Goal: Transaction & Acquisition: Obtain resource

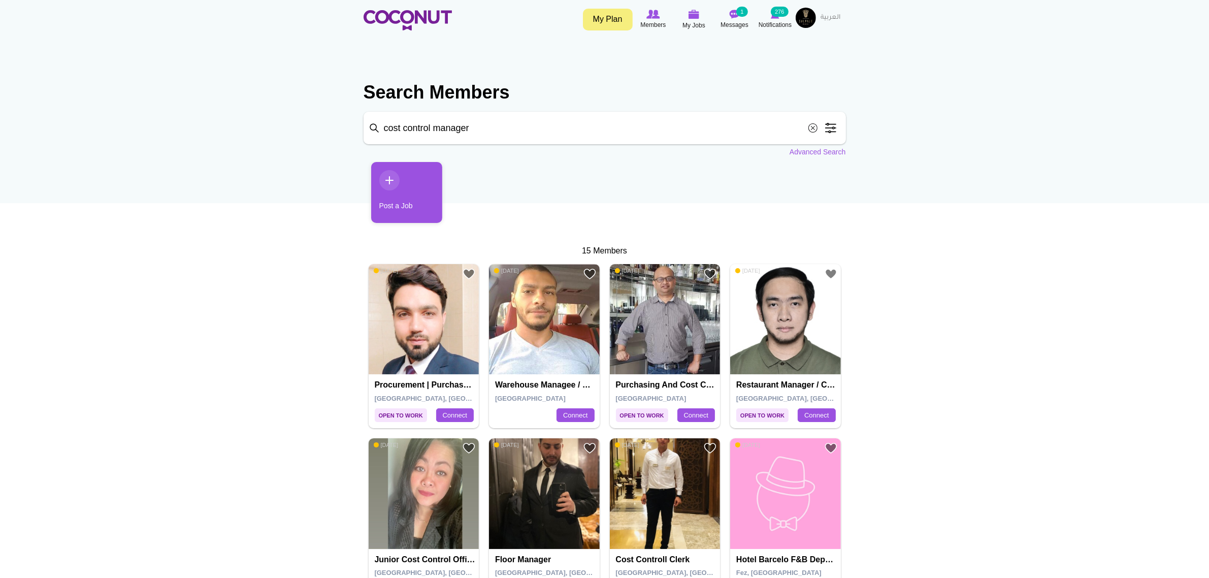
click at [466, 142] on input "cost control manager" at bounding box center [605, 128] width 483 height 33
click at [489, 133] on input "cost control manager" at bounding box center [605, 128] width 483 height 33
drag, startPoint x: 493, startPoint y: 125, endPoint x: 215, endPoint y: 106, distance: 278.5
click at [221, 107] on body "Toggle navigation My Plan Members My Jobs Post a Job Messages 1 Notifications 2…" at bounding box center [604, 574] width 1209 height 1148
type input "marketing manager"
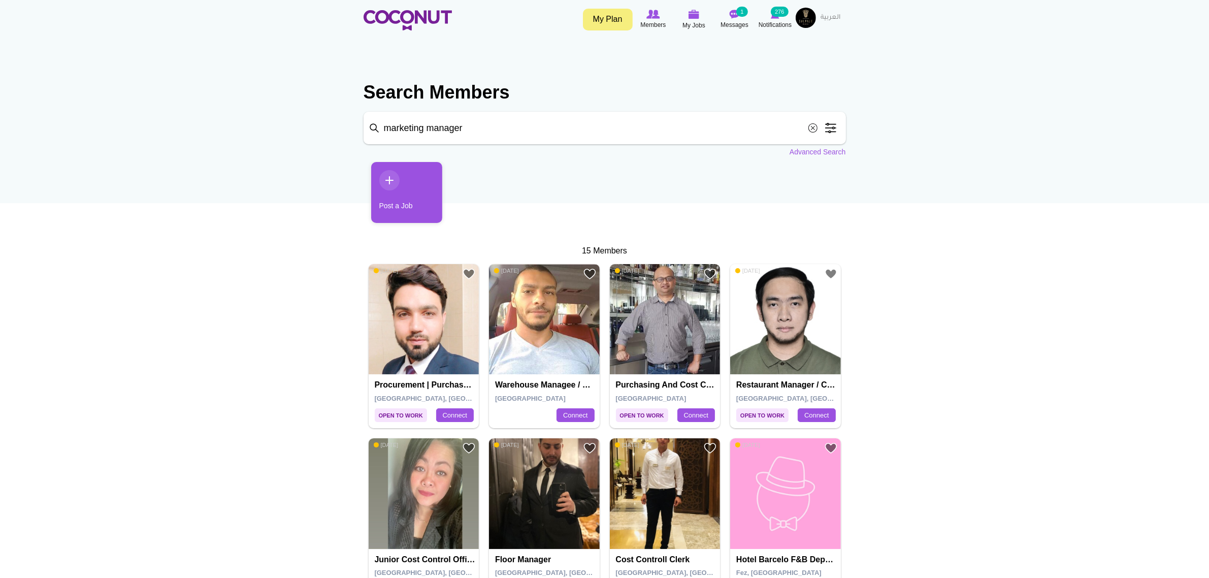
click button "Search" at bounding box center [0, 0] width 0 height 0
click at [516, 118] on input "marketing manager" at bounding box center [605, 128] width 483 height 33
click button "Search" at bounding box center [0, 0] width 0 height 0
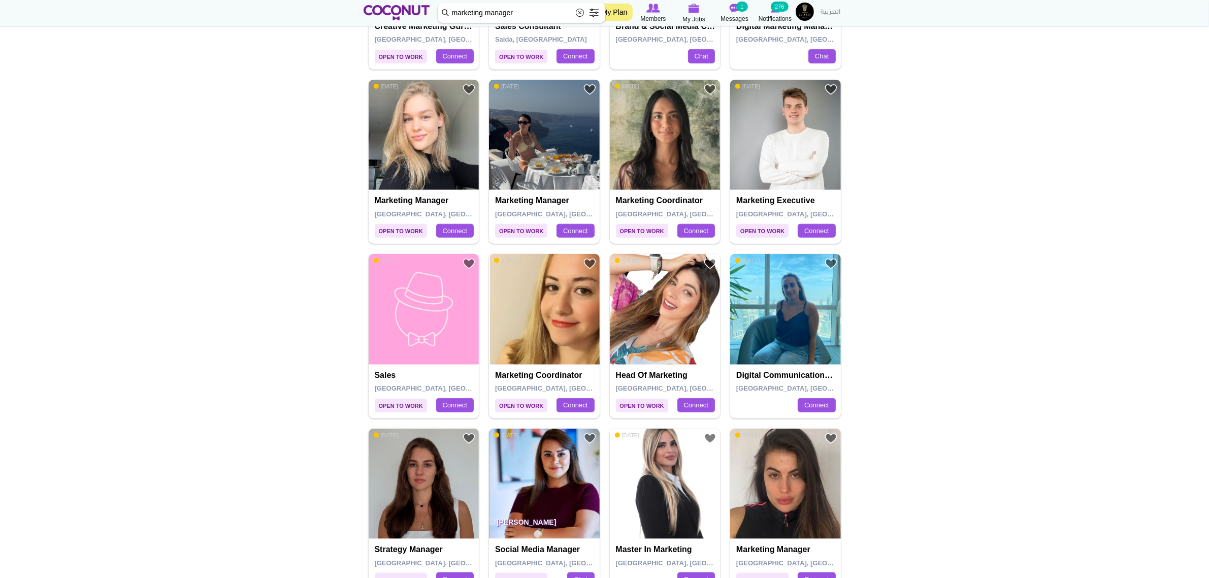
scroll to position [1587, 0]
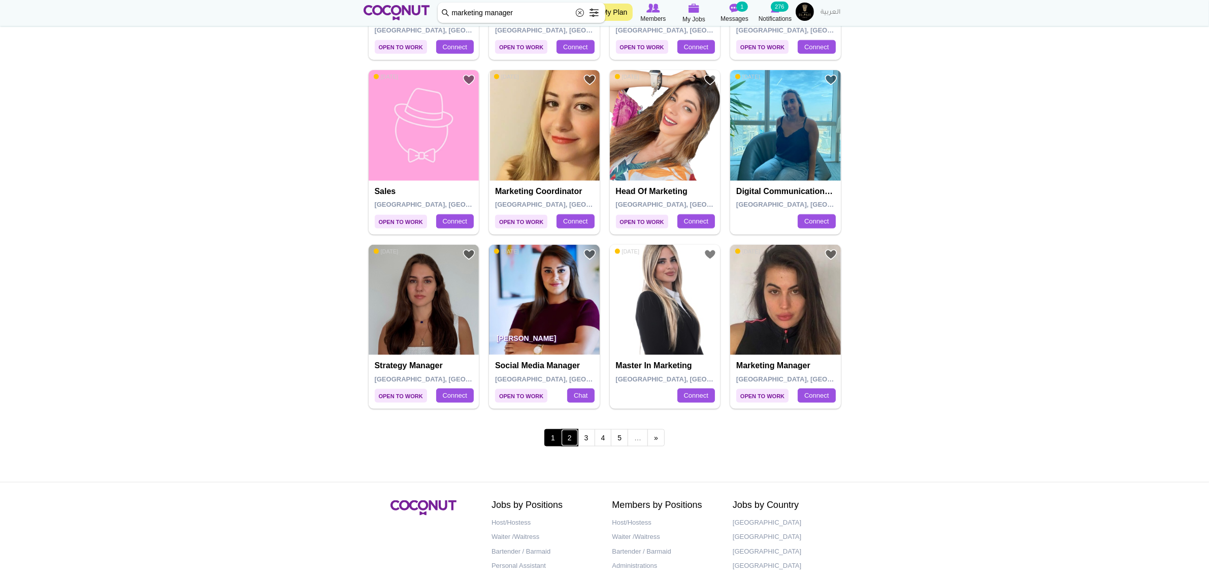
click at [569, 438] on link "2" at bounding box center [569, 437] width 17 height 17
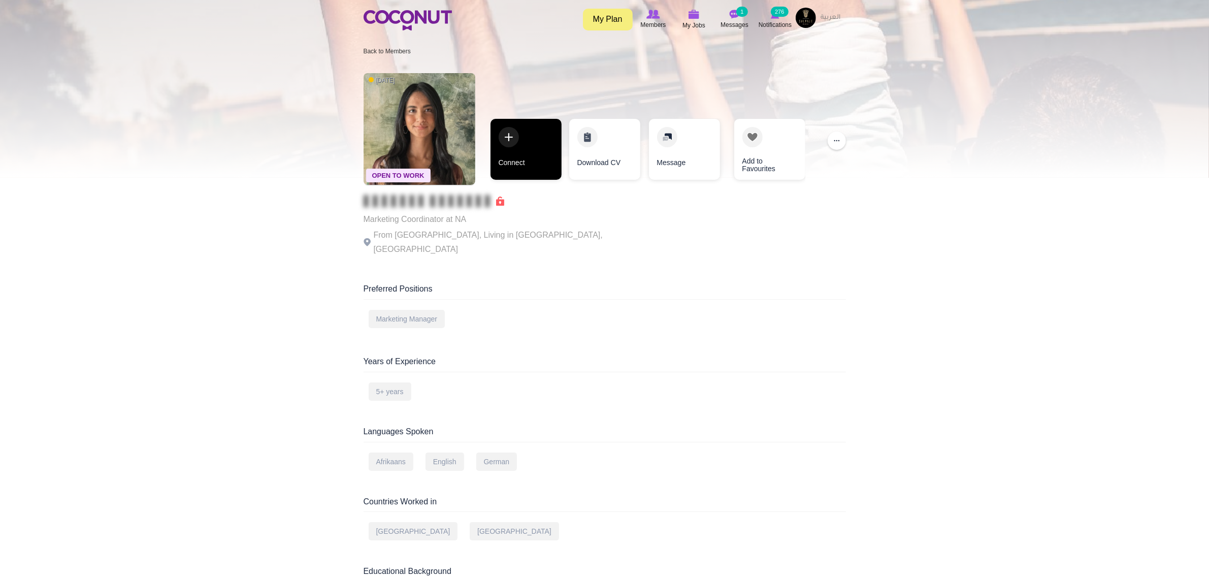
click at [515, 175] on link "Connect" at bounding box center [526, 149] width 71 height 61
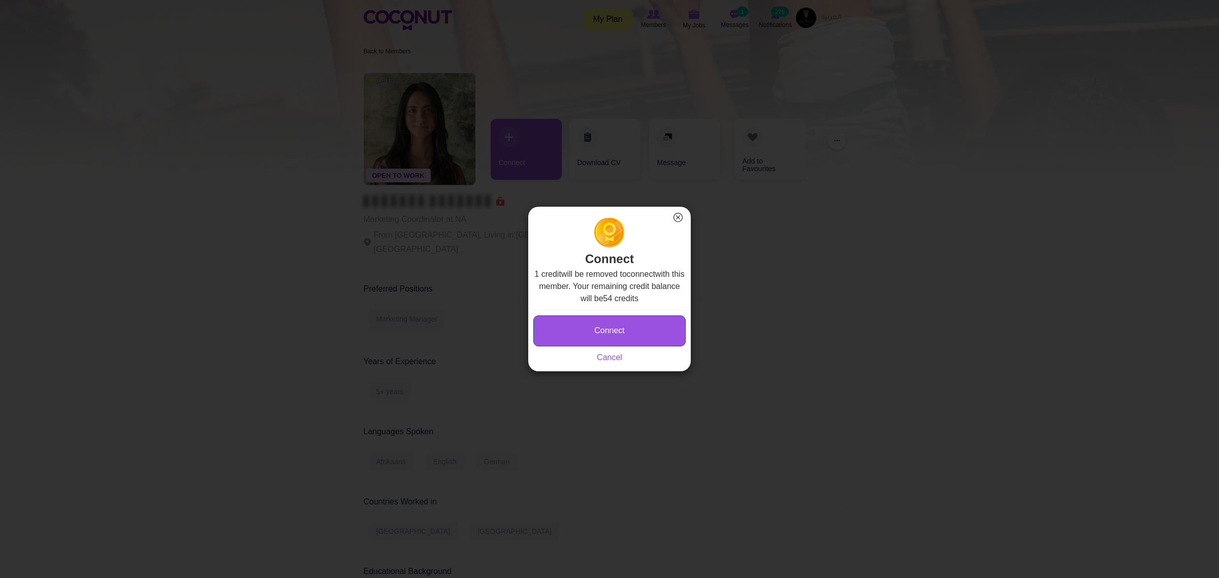
click at [619, 320] on button "Connect" at bounding box center [609, 330] width 152 height 31
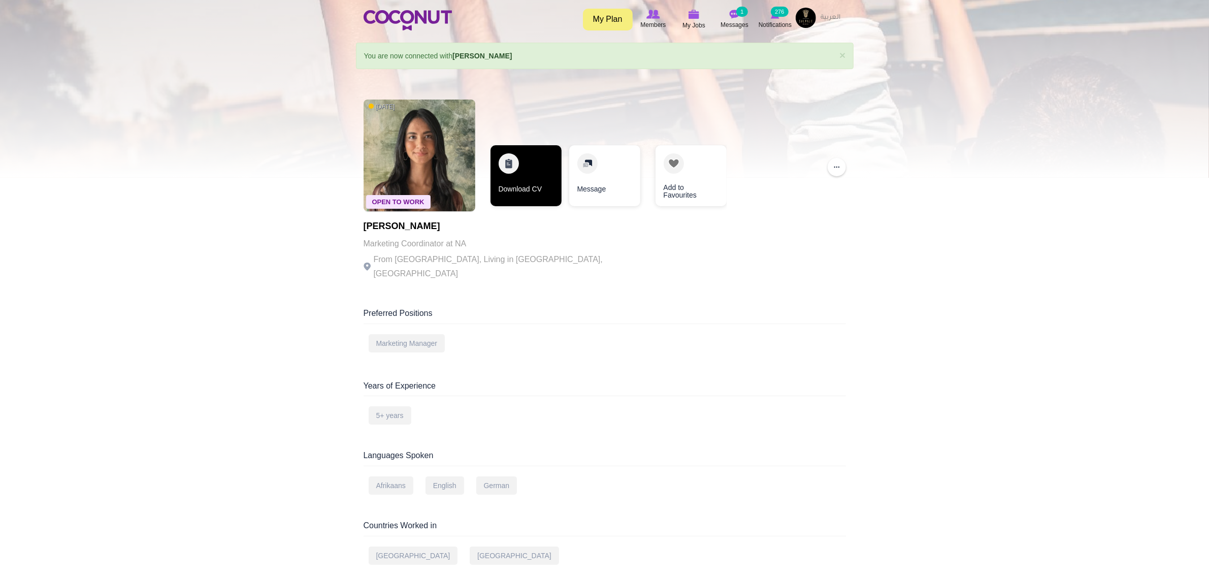
click at [519, 173] on link "Download CV" at bounding box center [526, 175] width 71 height 61
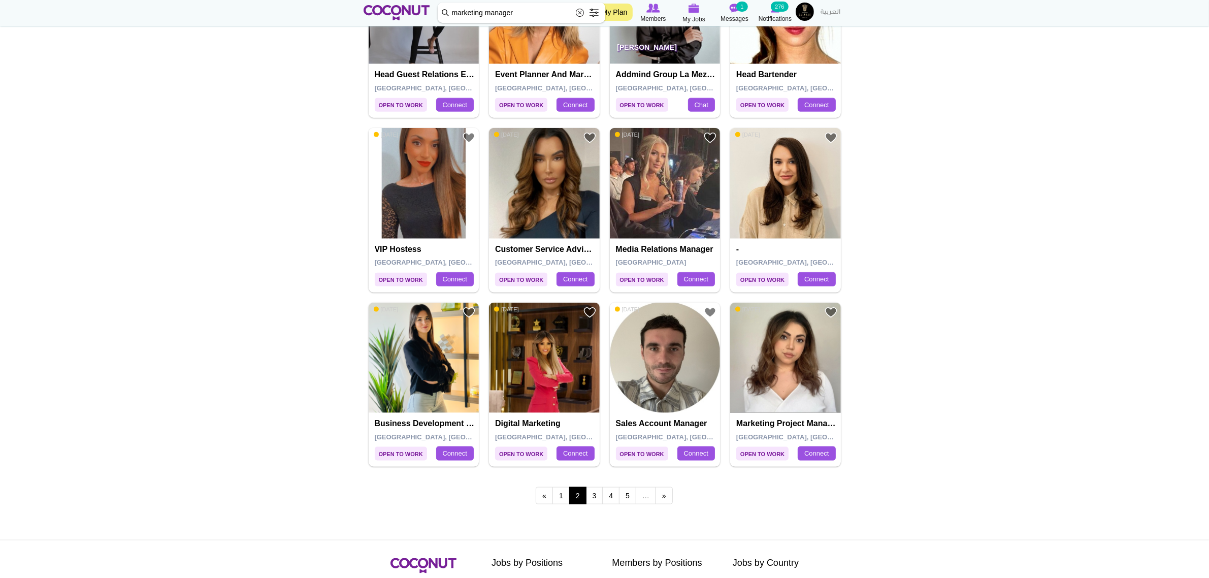
scroll to position [1657, 0]
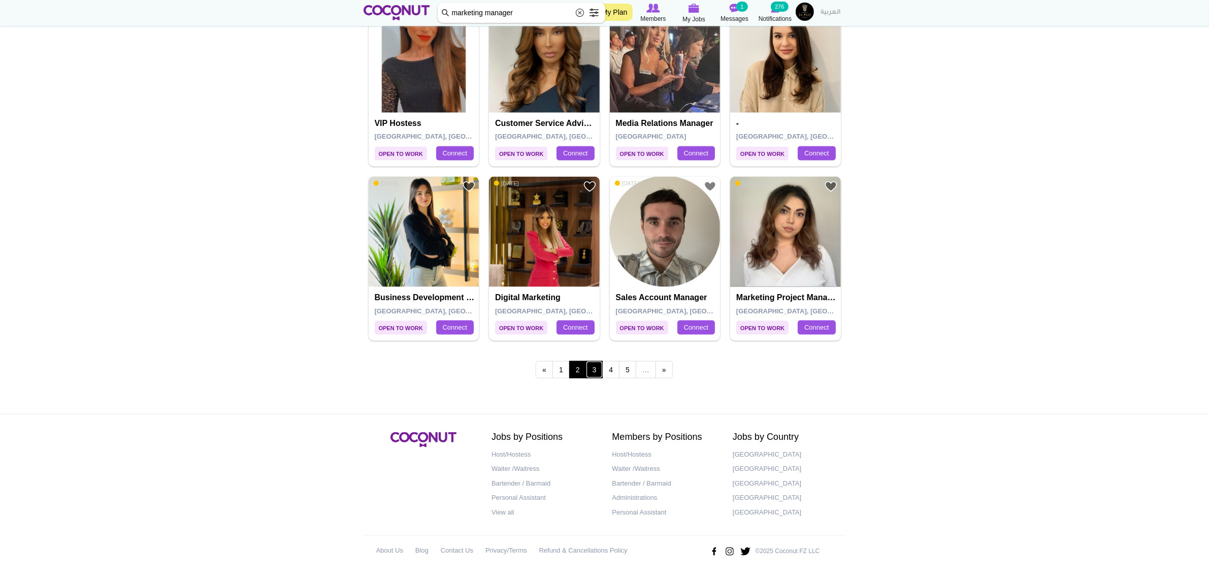
click at [588, 369] on link "3" at bounding box center [594, 369] width 17 height 17
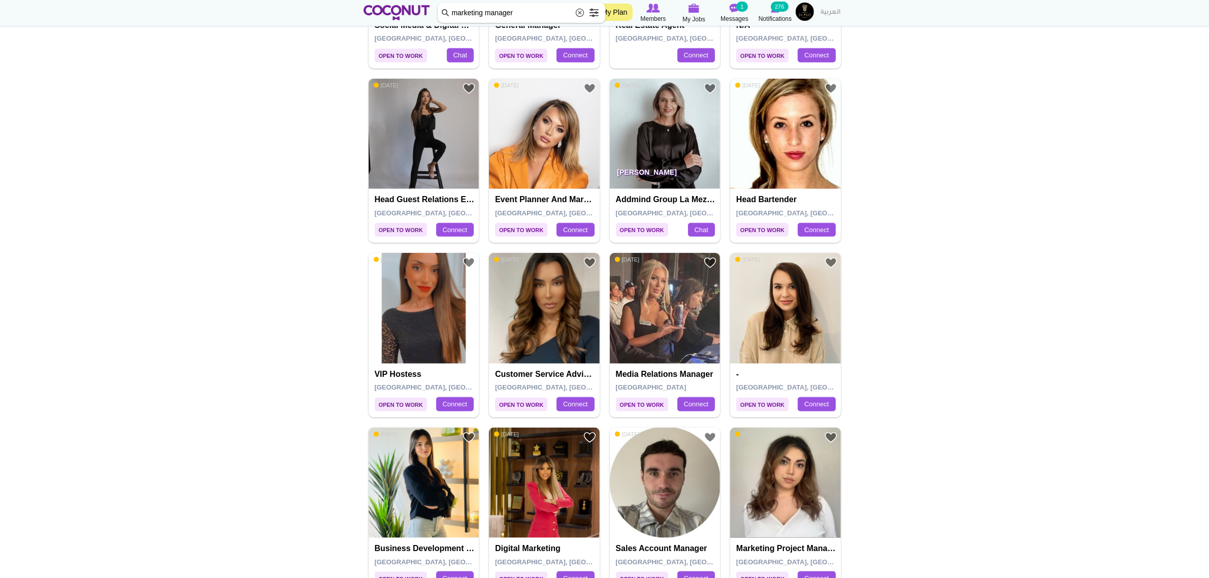
scroll to position [1403, 0]
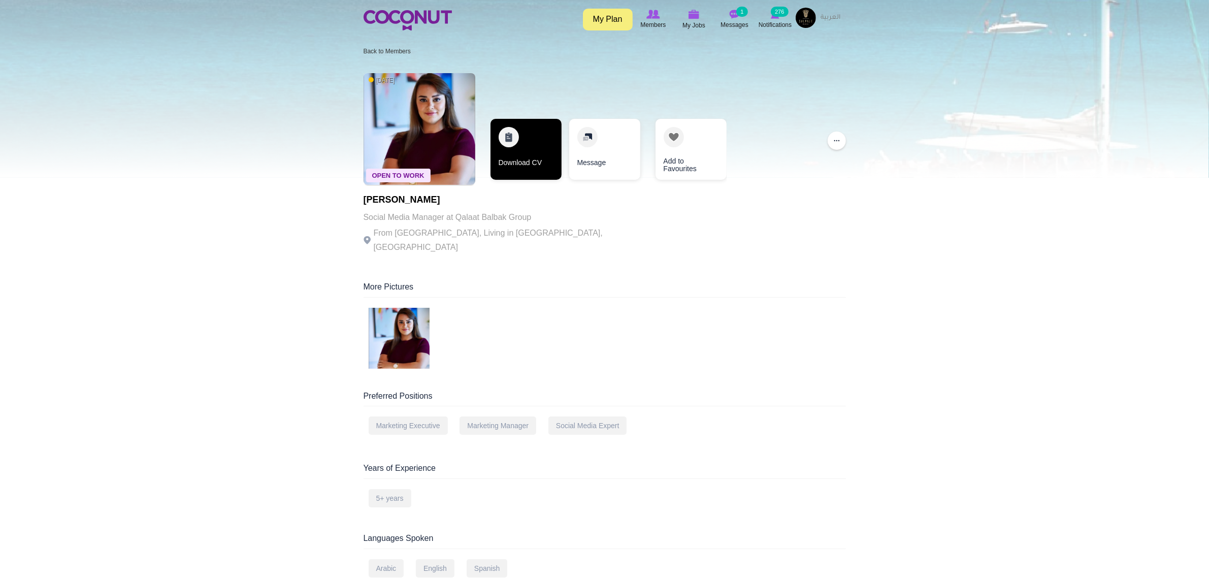
click at [514, 145] on link "Download CV" at bounding box center [526, 149] width 71 height 61
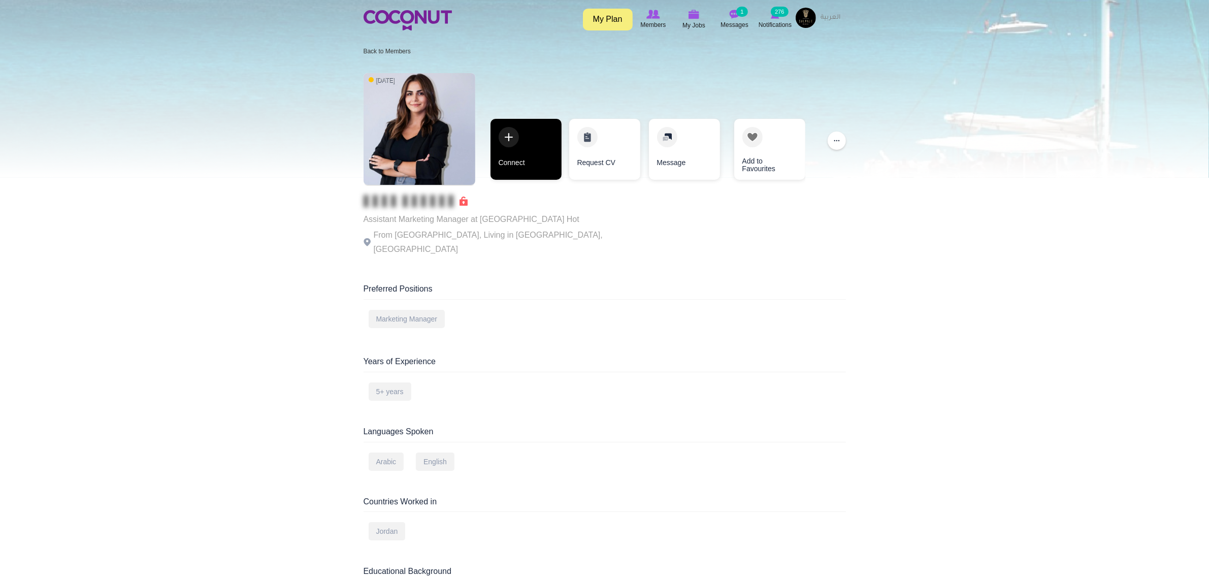
click at [492, 173] on link "Connect" at bounding box center [526, 149] width 71 height 61
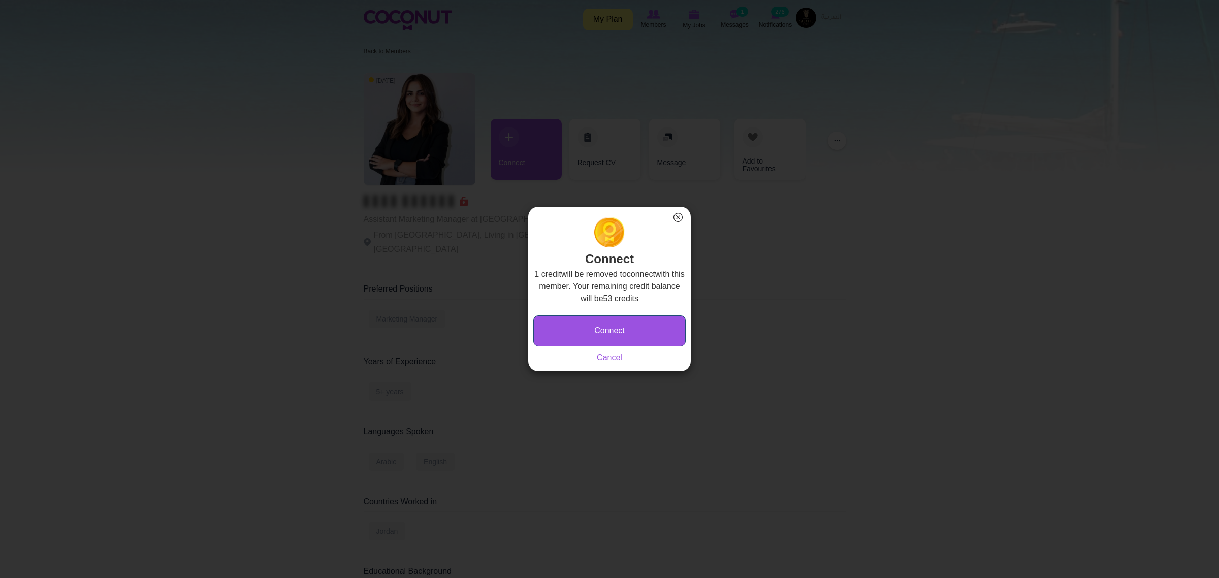
click at [597, 332] on button "Connect" at bounding box center [609, 330] width 152 height 31
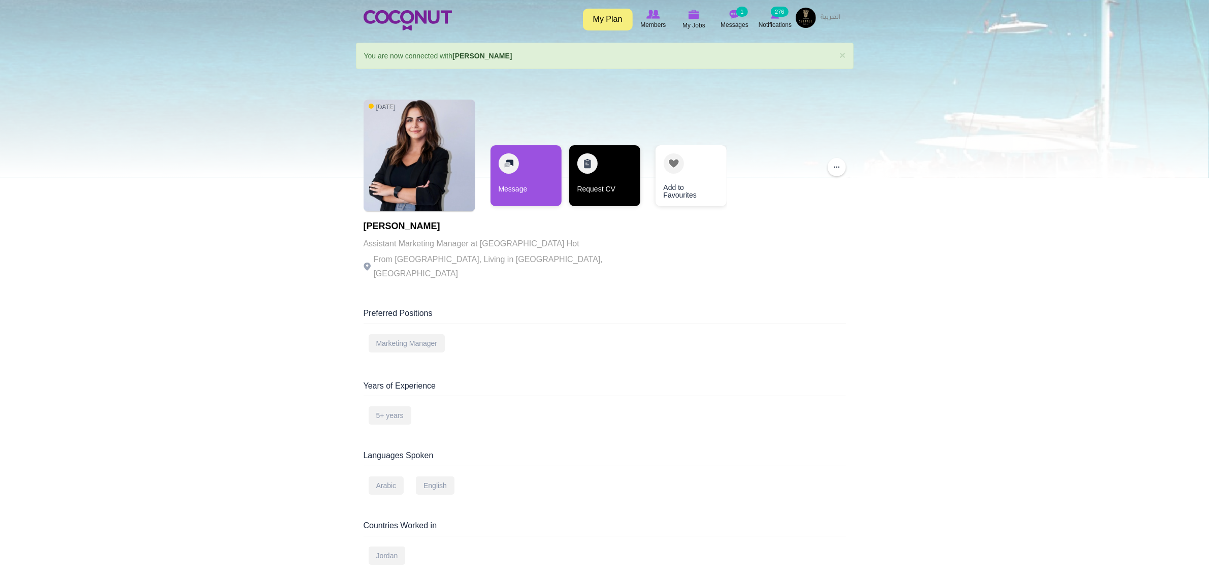
click at [617, 186] on link "Request CV" at bounding box center [604, 175] width 71 height 61
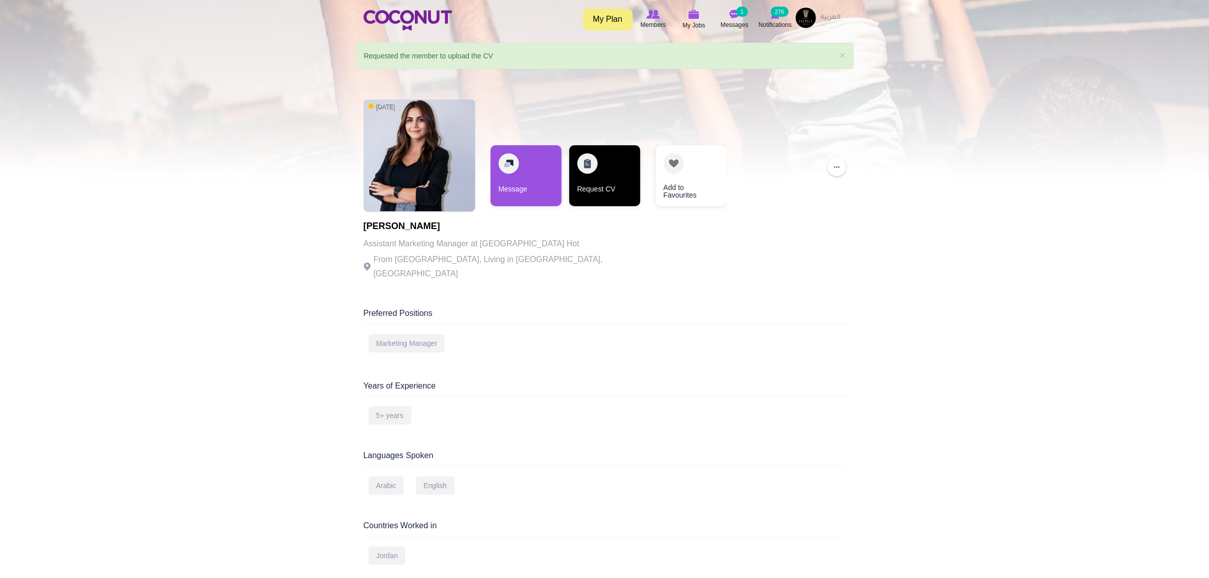
click at [622, 191] on link "Request CV" at bounding box center [604, 175] width 71 height 61
click at [613, 181] on link "Request CV" at bounding box center [604, 175] width 71 height 61
click at [607, 164] on link "Request CV" at bounding box center [604, 175] width 71 height 61
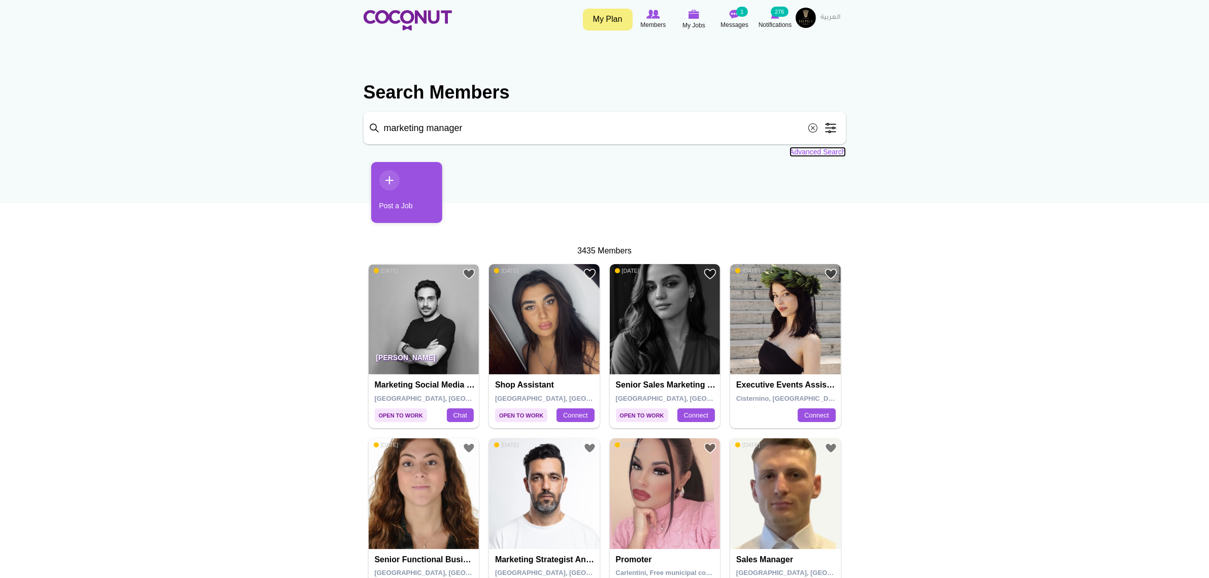
click at [806, 149] on link "Advanced Search" at bounding box center [818, 152] width 56 height 10
click at [836, 127] on span at bounding box center [831, 128] width 20 height 20
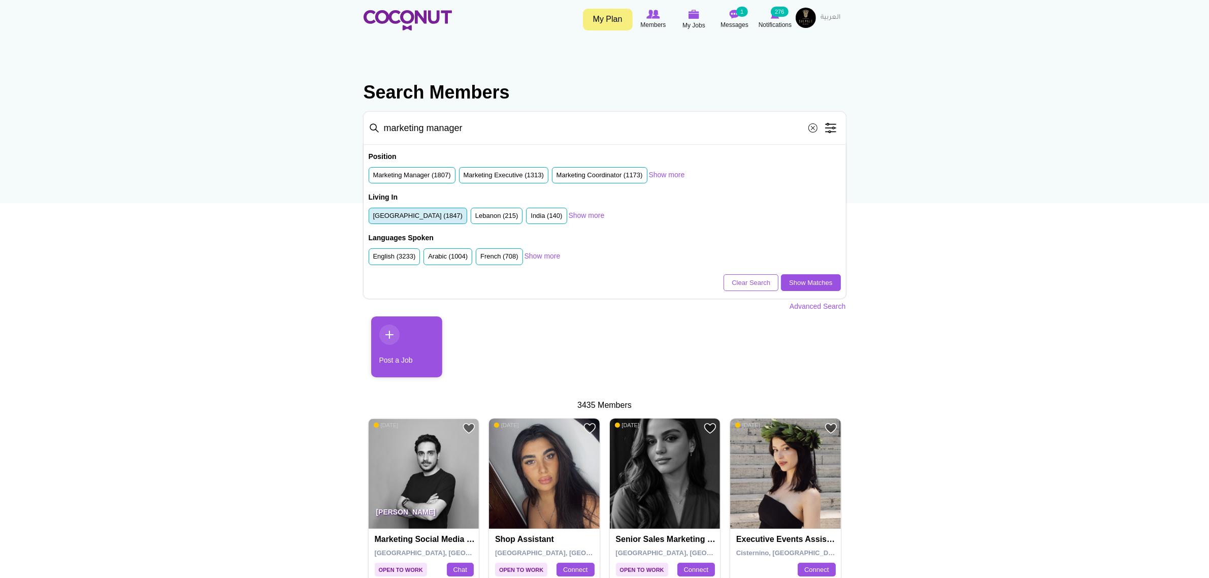
click at [379, 215] on label "United Arab Emirates (1847)" at bounding box center [418, 216] width 90 height 10
click at [373, 218] on input "United Arab Emirates (1847)" at bounding box center [373, 218] width 0 height 0
click at [795, 280] on link "Show Matches" at bounding box center [810, 282] width 59 height 17
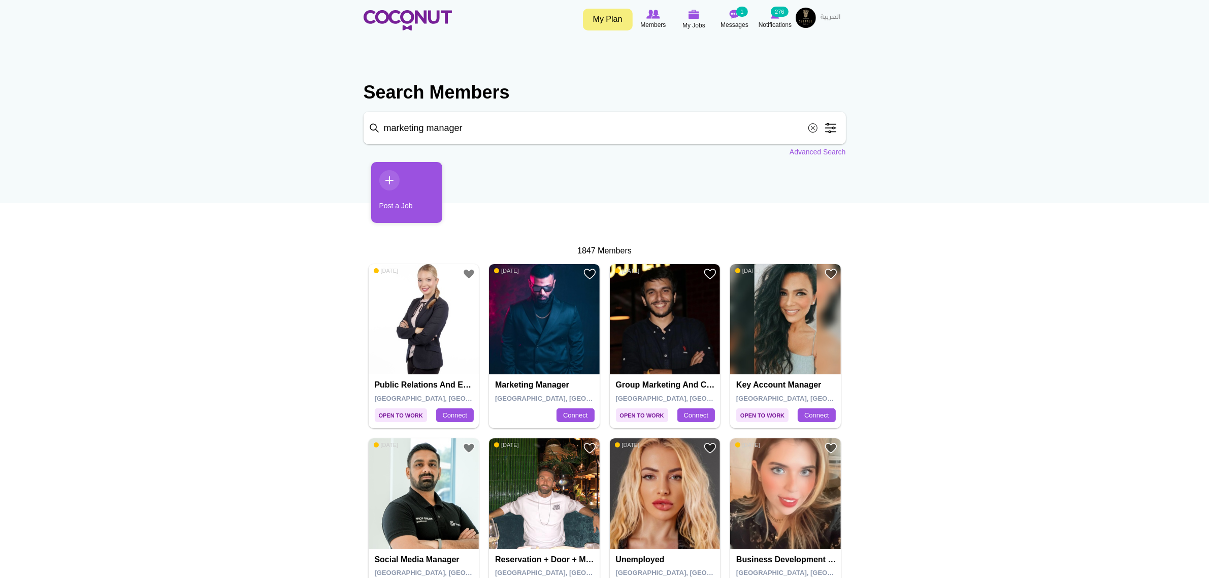
click at [511, 133] on input "marketing manager" at bounding box center [605, 128] width 483 height 33
drag, startPoint x: 511, startPoint y: 132, endPoint x: 236, endPoint y: 118, distance: 275.2
type input "social media"
click button "Search" at bounding box center [0, 0] width 0 height 0
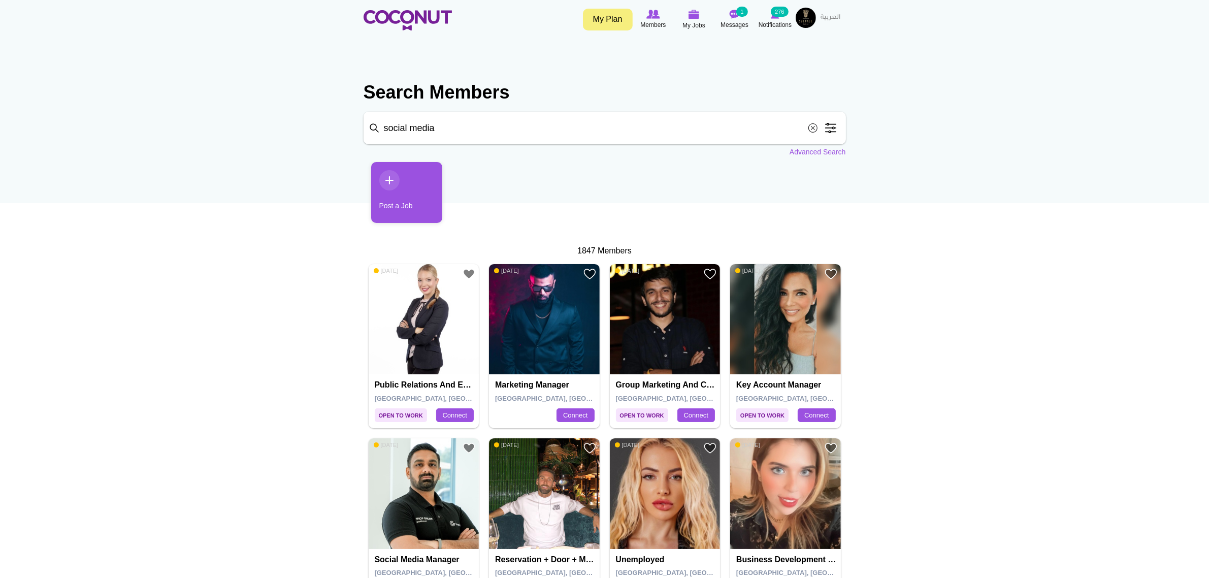
click at [486, 133] on input "social media" at bounding box center [605, 128] width 483 height 33
click button "Search" at bounding box center [0, 0] width 0 height 0
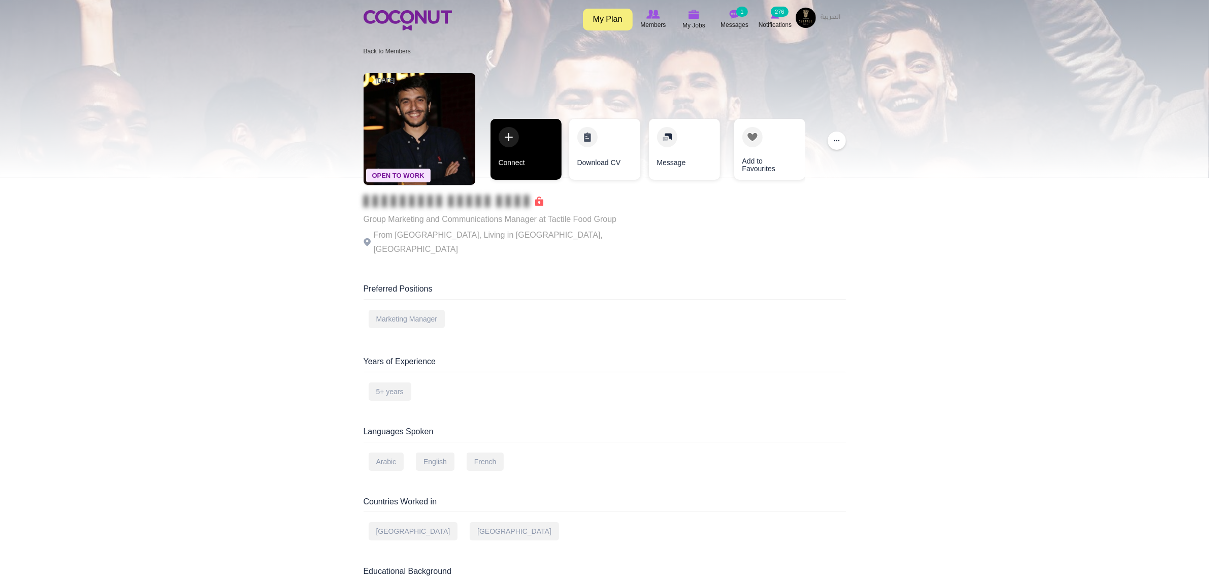
click at [546, 156] on link "Connect" at bounding box center [526, 149] width 71 height 61
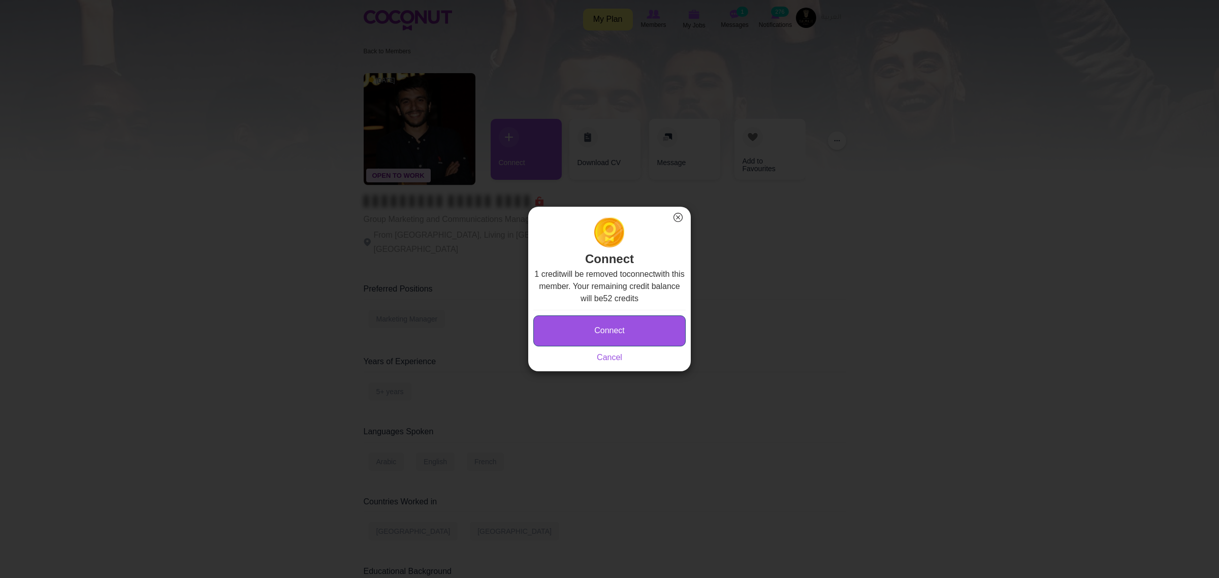
click at [619, 330] on button "Connect" at bounding box center [609, 330] width 152 height 31
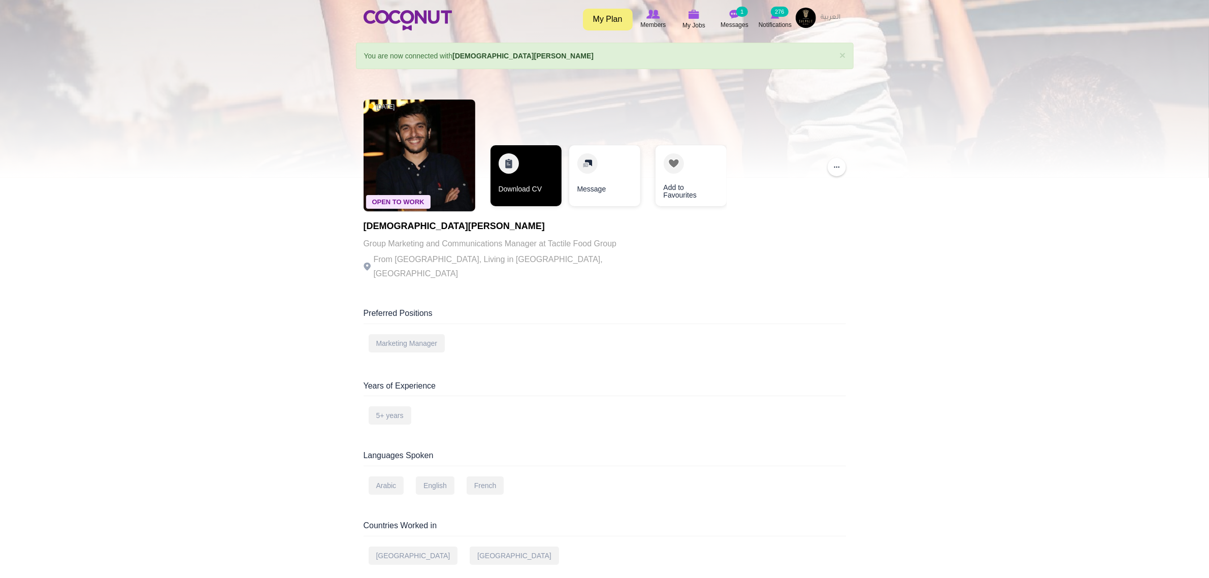
click at [541, 191] on link "Download CV" at bounding box center [526, 175] width 71 height 61
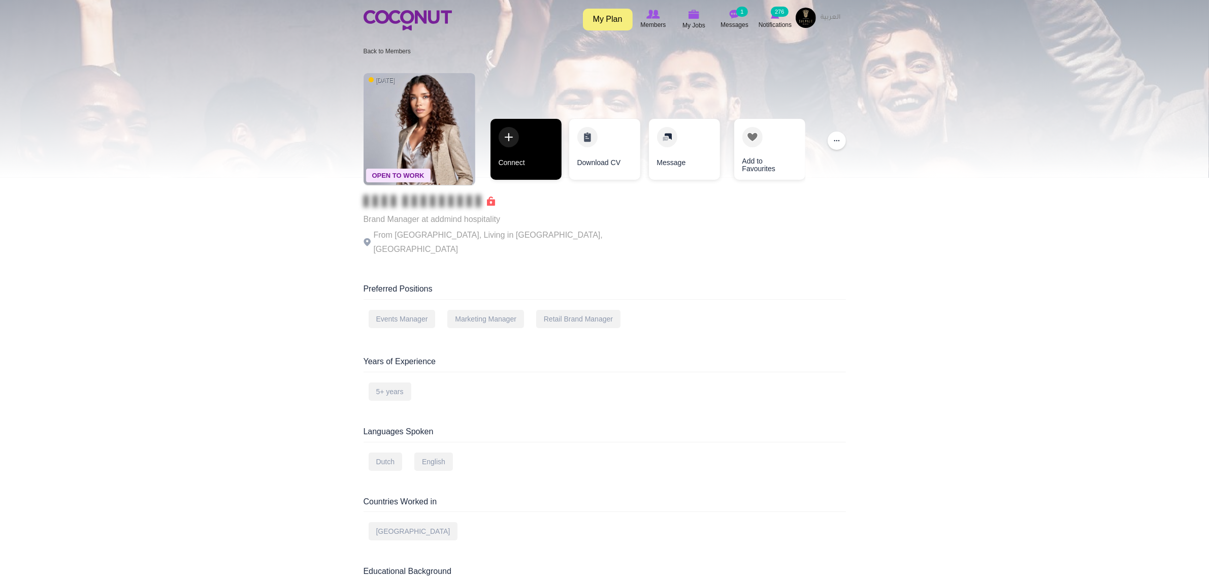
click at [546, 145] on link "Connect" at bounding box center [526, 149] width 71 height 61
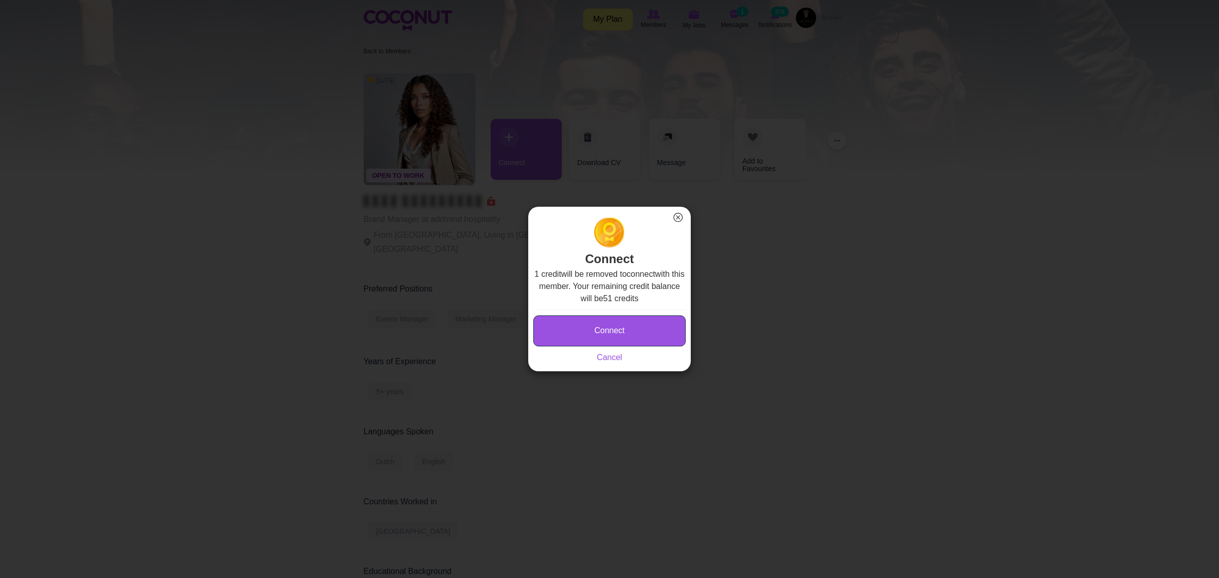
click at [620, 321] on button "Connect" at bounding box center [609, 330] width 152 height 31
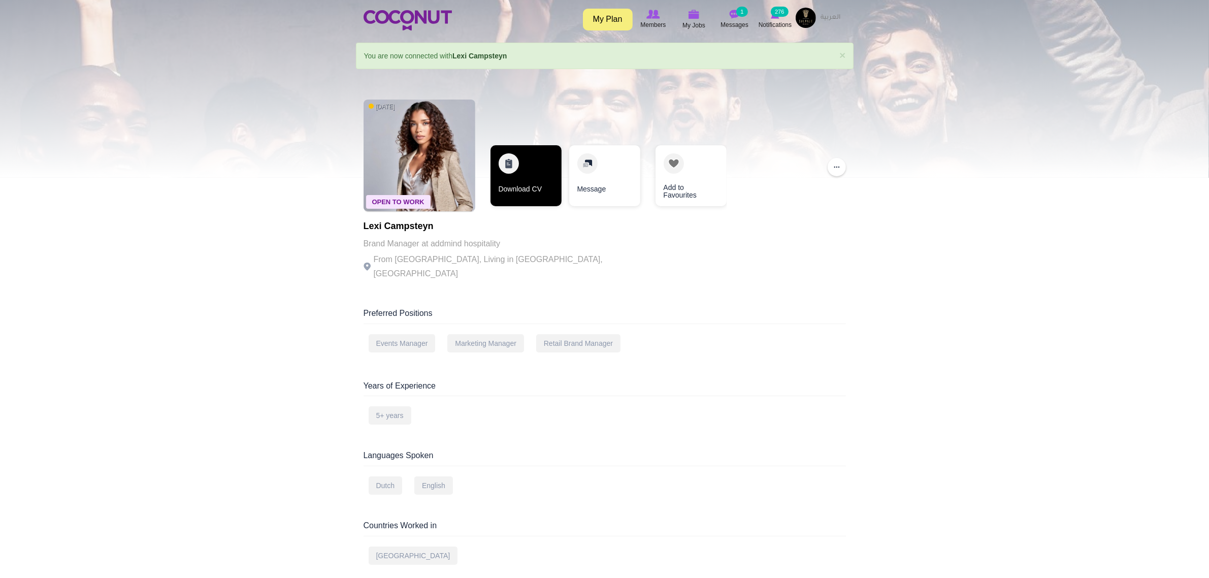
click at [510, 174] on link "Download CV" at bounding box center [526, 175] width 71 height 61
drag, startPoint x: 448, startPoint y: 227, endPoint x: 354, endPoint y: 222, distance: 94.6
click at [355, 222] on section "× Status message You are now connected with Lexi Campsteyn Primary tabs View (a…" at bounding box center [604, 402] width 513 height 719
copy h1 "Lexi Campsteyn"
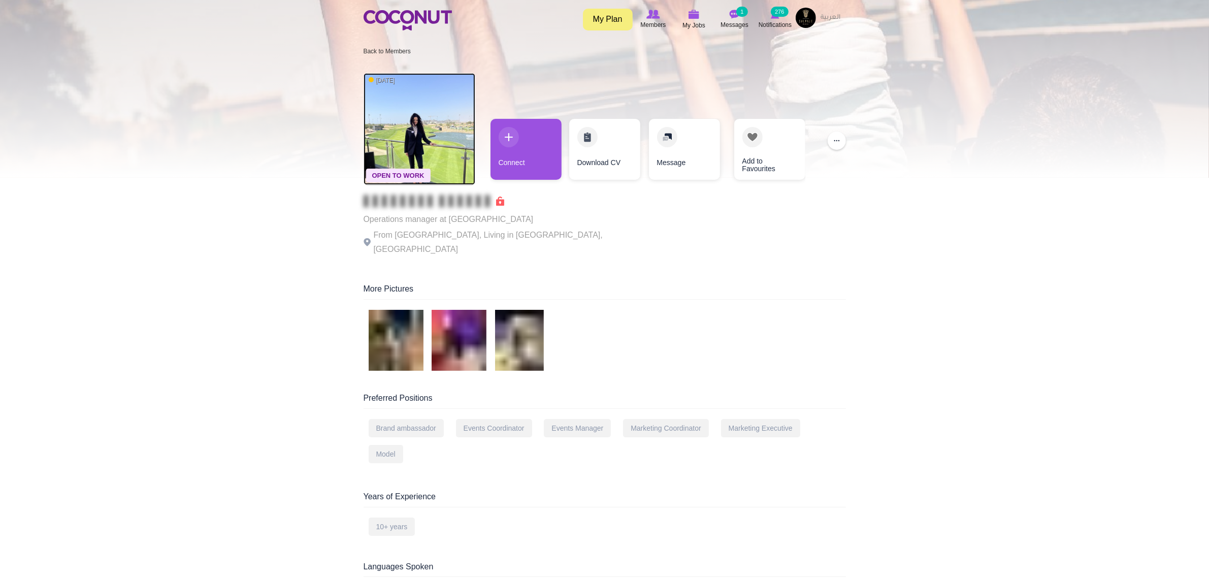
click at [466, 98] on img at bounding box center [420, 129] width 112 height 112
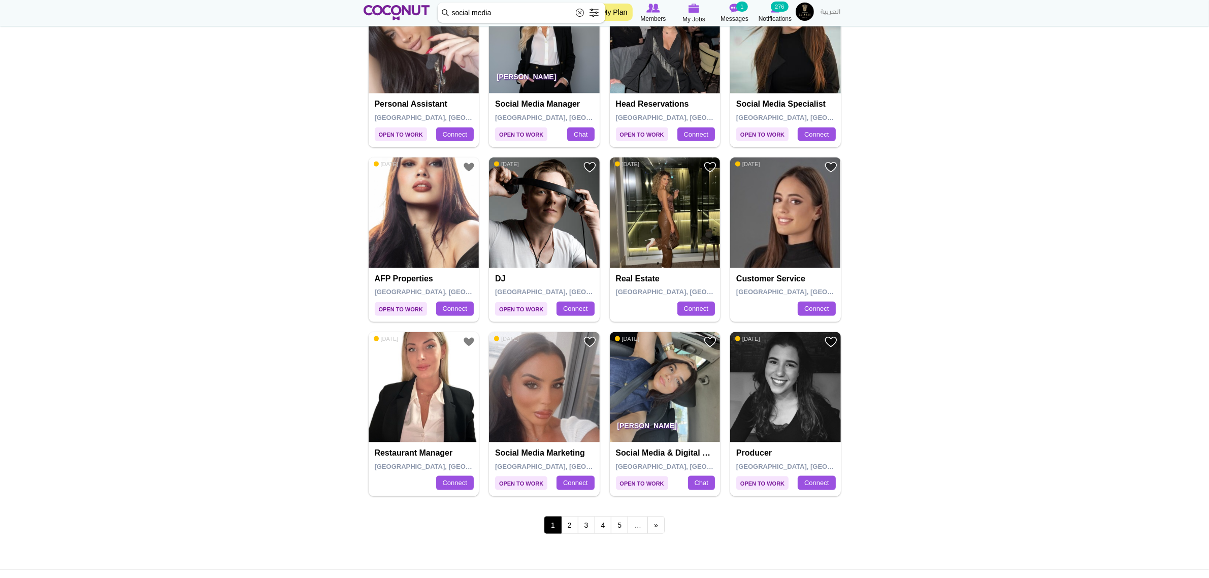
scroll to position [1587, 0]
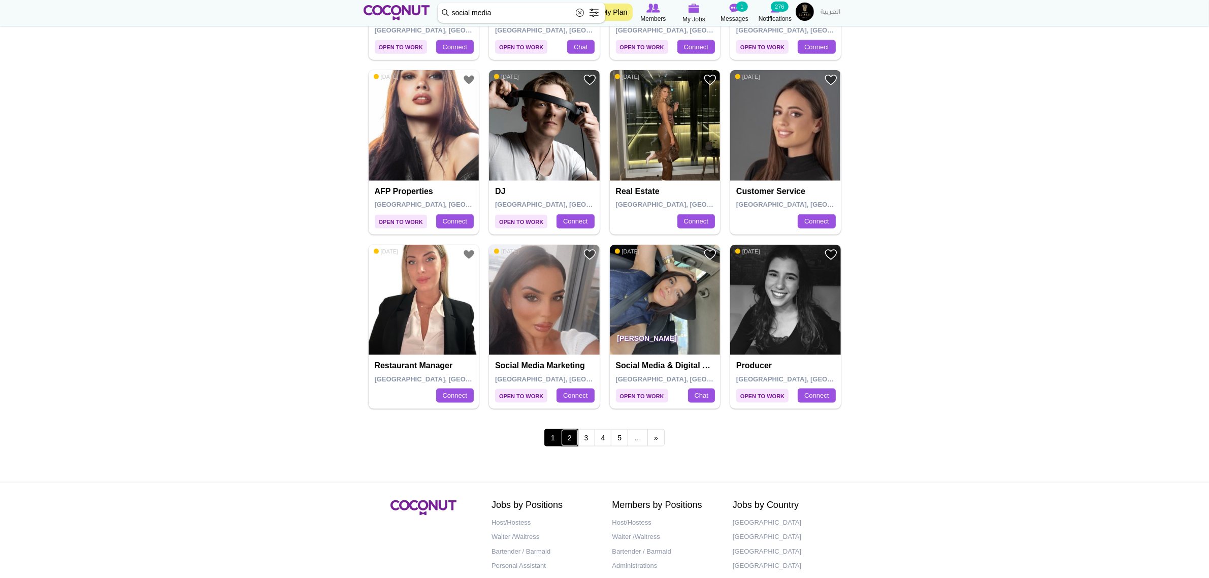
click at [570, 439] on link "2" at bounding box center [569, 437] width 17 height 17
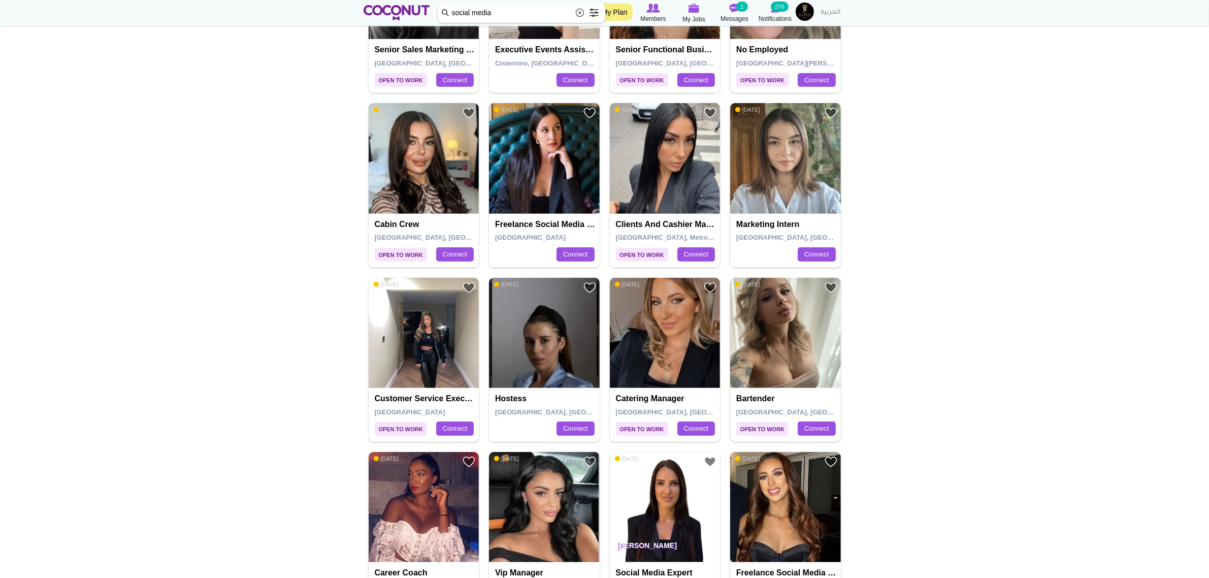
scroll to position [825, 0]
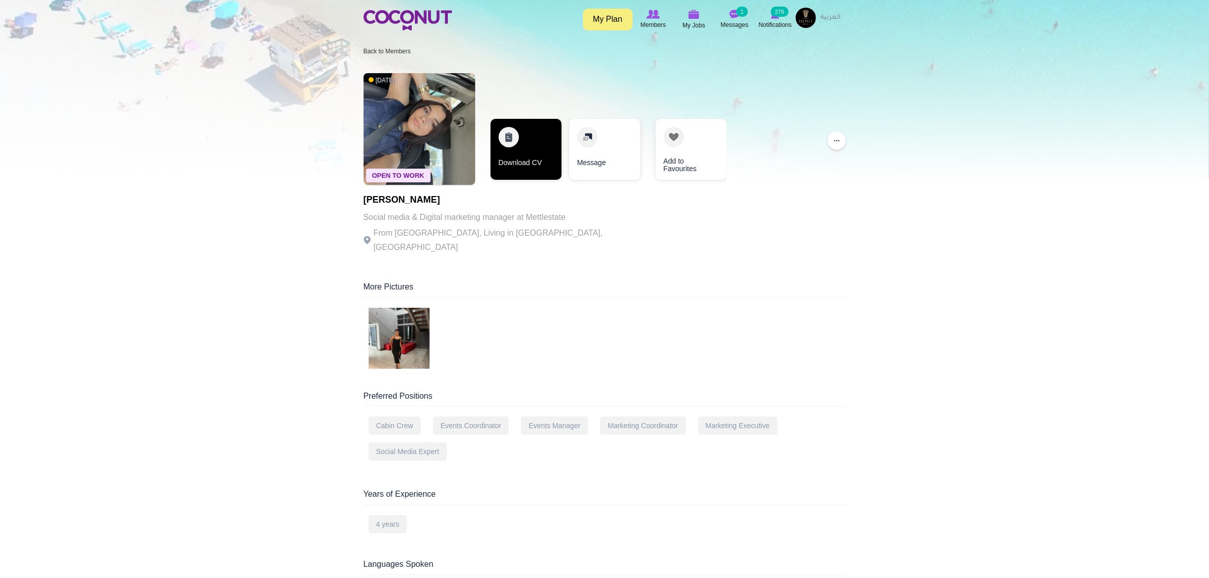
click at [520, 161] on link "Download CV" at bounding box center [526, 149] width 71 height 61
